Goal: Check status: Check status

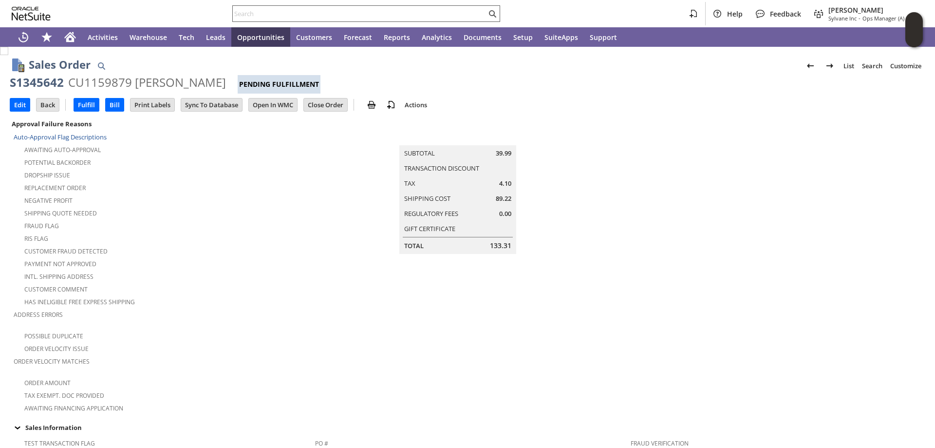
click at [275, 17] on input "text" at bounding box center [360, 14] width 254 height 12
paste input "47QDCC25MCGFC"
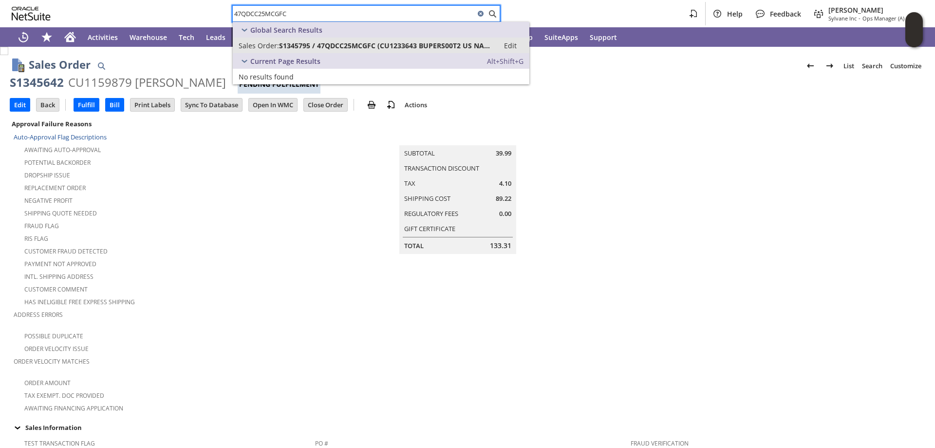
type input "47QDCC25MCGFC"
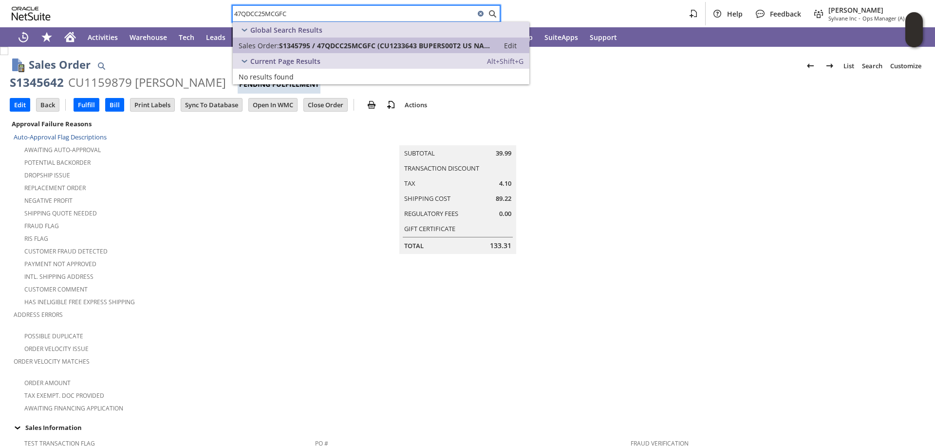
click at [314, 42] on span "S1345795 / 47QDCC25MCGFC (CU1233643 BUPERS00T2 US NAVY)" at bounding box center [386, 45] width 214 height 9
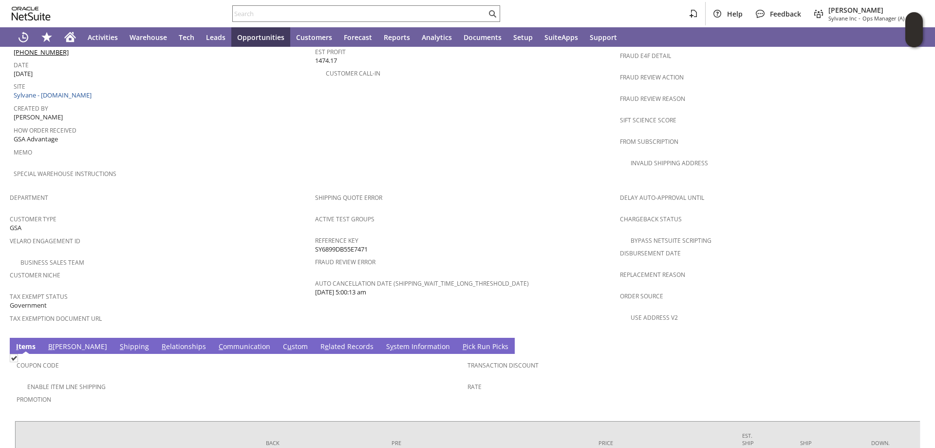
scroll to position [585, 0]
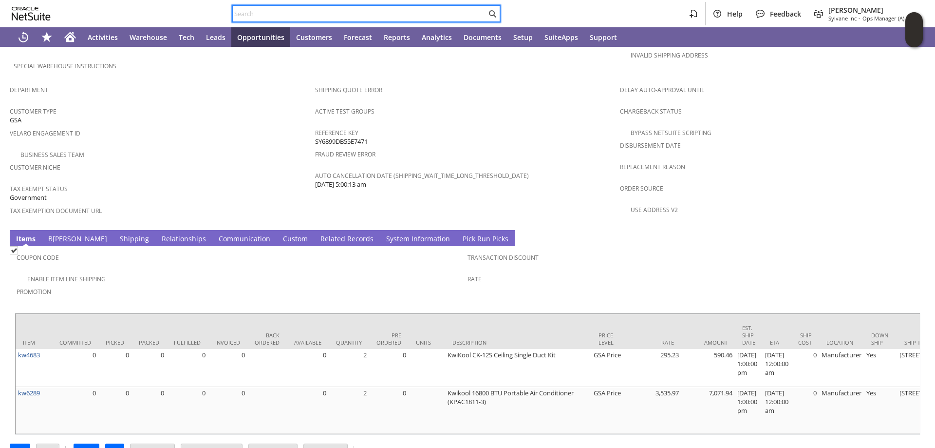
click at [263, 10] on input "text" at bounding box center [360, 14] width 254 height 12
paste input "47QDCC25MBZK3"
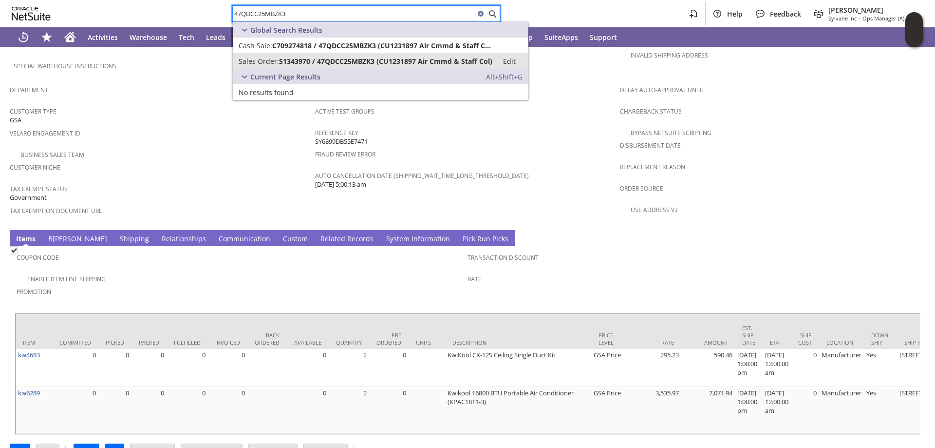
type input "47QDCC25MBZK3"
click at [339, 62] on span "S1343970 / 47QDCC25MBZK3 (CU1231897 Air Cmmd & Staff Col)" at bounding box center [385, 61] width 213 height 9
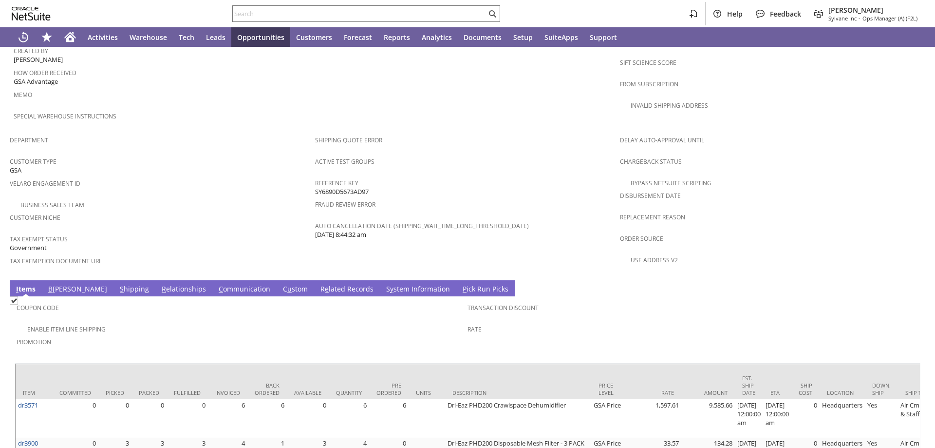
scroll to position [600, 0]
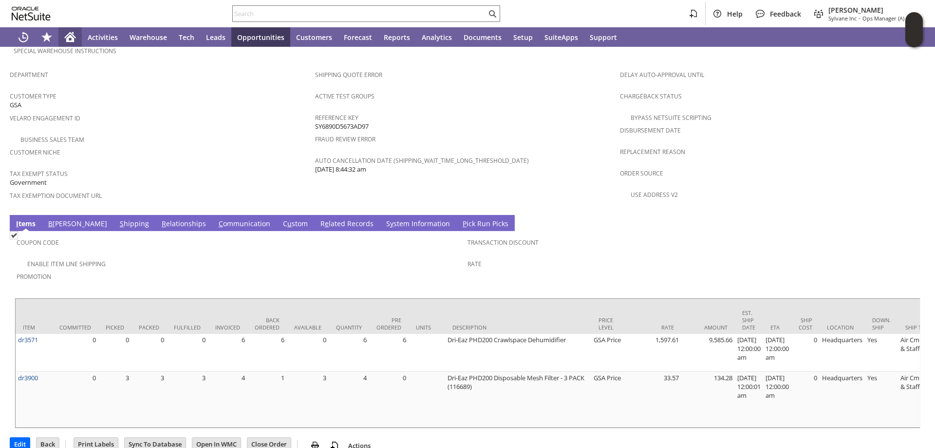
click at [76, 37] on div "Home" at bounding box center [69, 36] width 23 height 19
